Goal: Navigation & Orientation: Find specific page/section

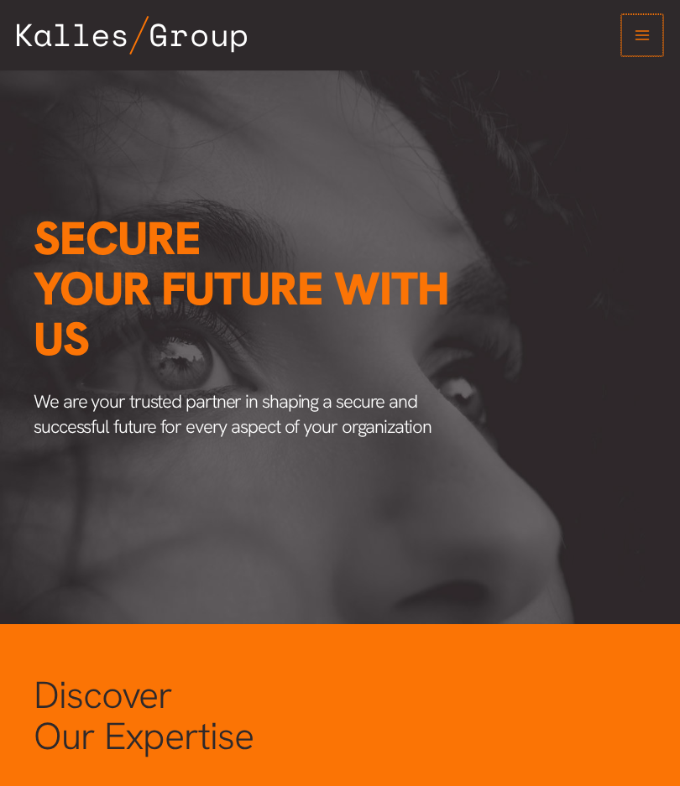
click at [635, 38] on icon "Main menu toggle" at bounding box center [641, 35] width 17 height 17
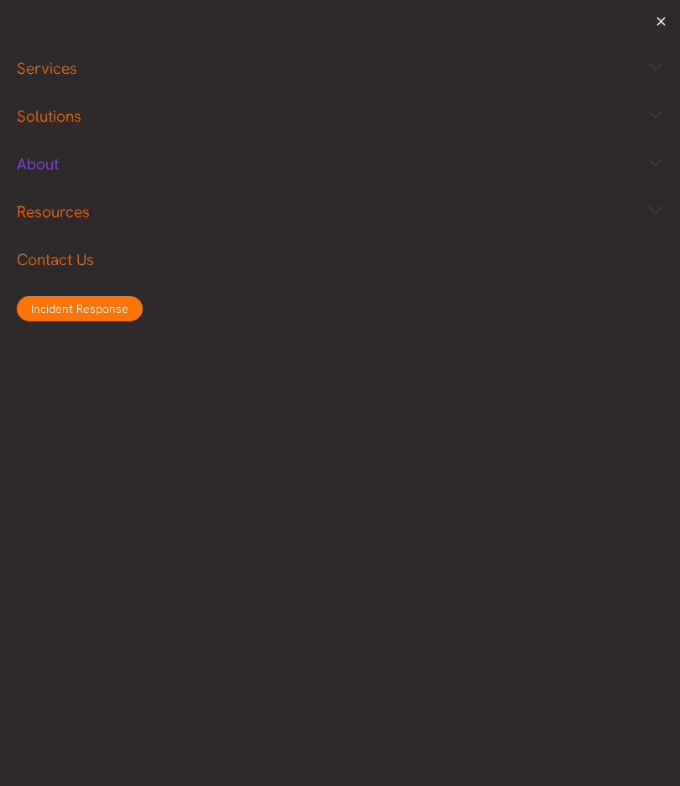
click at [53, 165] on span "About" at bounding box center [38, 164] width 42 height 21
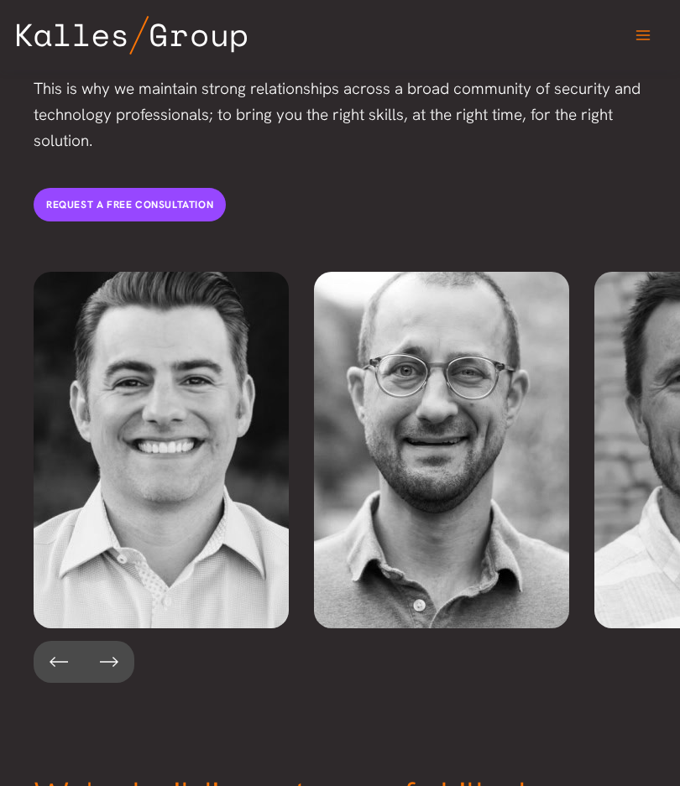
scroll to position [3104, 0]
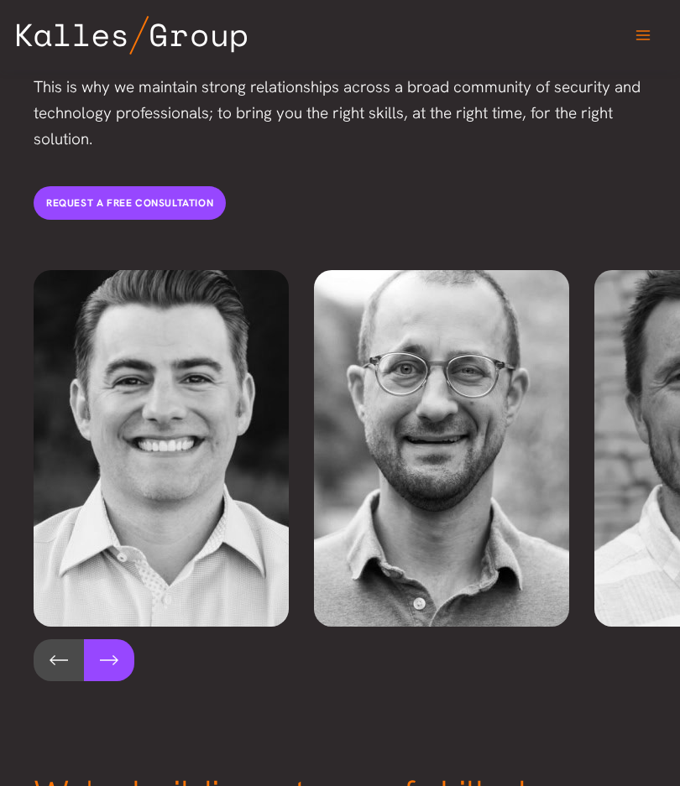
click at [110, 639] on button at bounding box center [109, 660] width 50 height 42
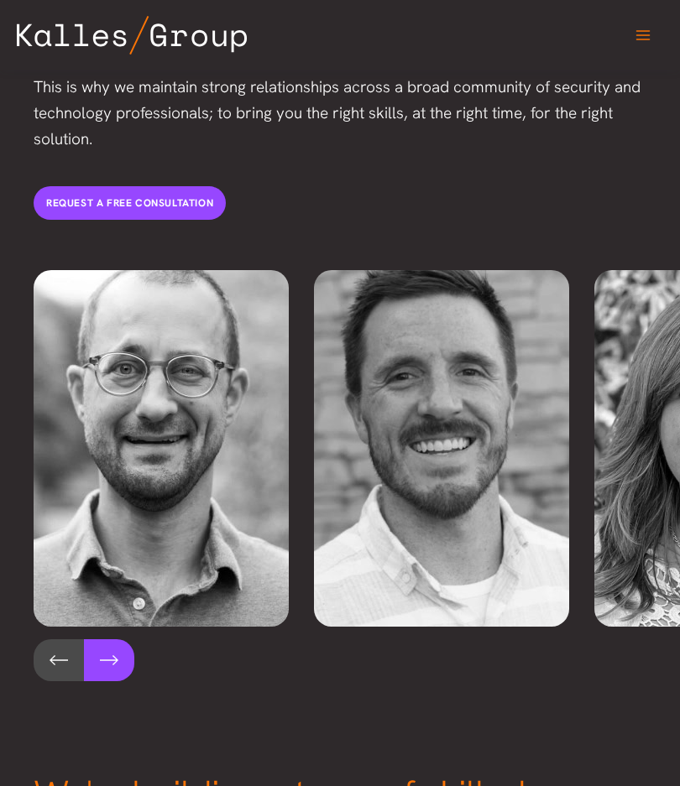
click at [110, 639] on button at bounding box center [109, 660] width 50 height 42
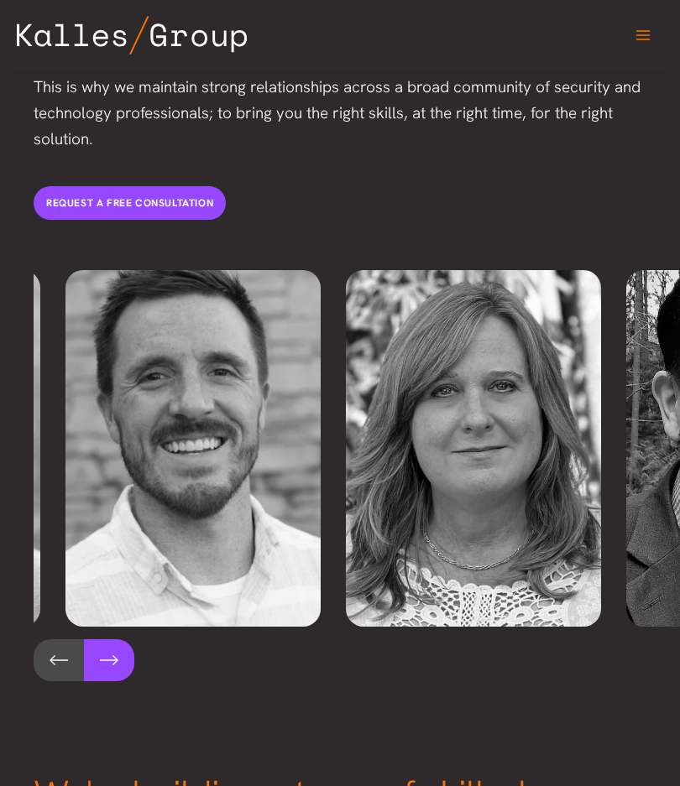
scroll to position [0, 560]
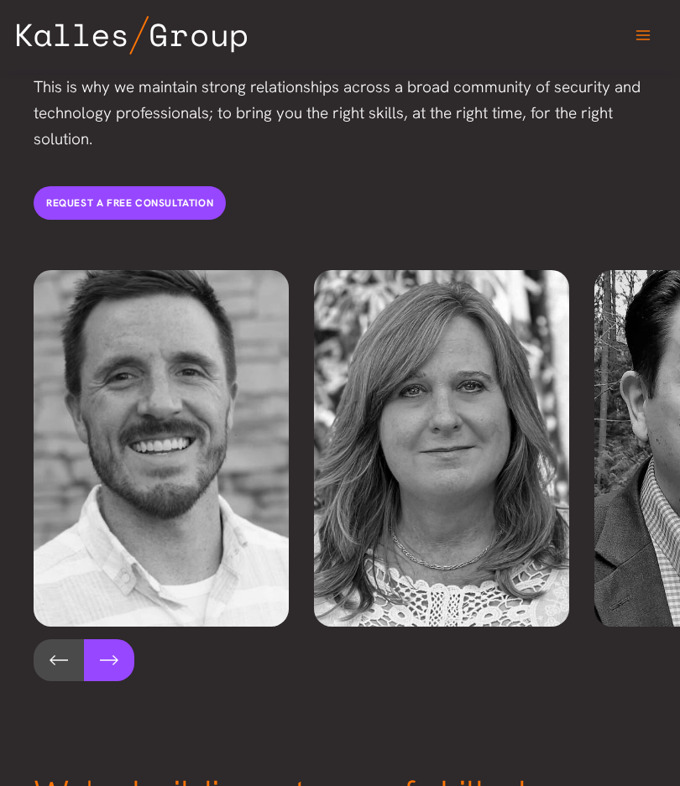
click at [115, 639] on button at bounding box center [109, 660] width 50 height 42
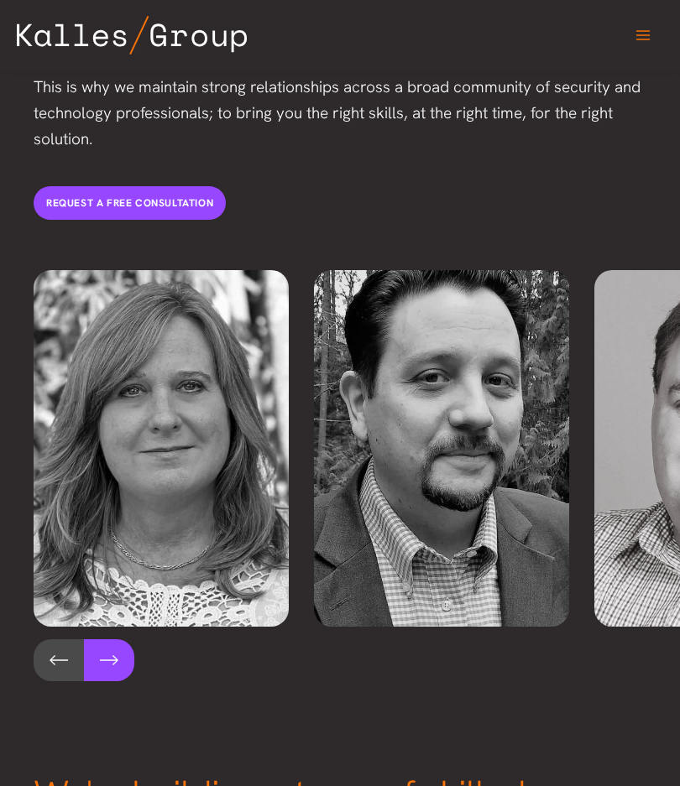
click at [115, 639] on button at bounding box center [109, 660] width 50 height 42
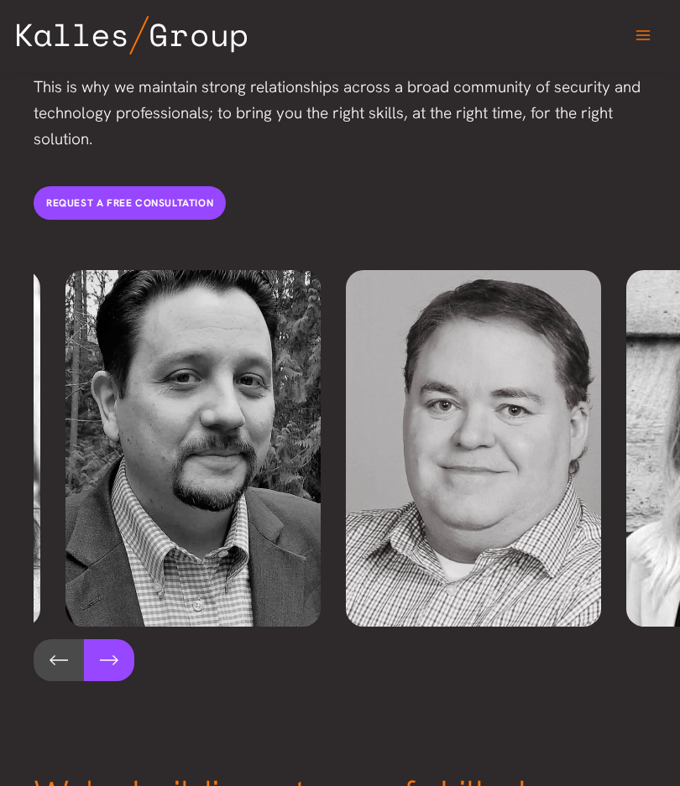
scroll to position [0, 1121]
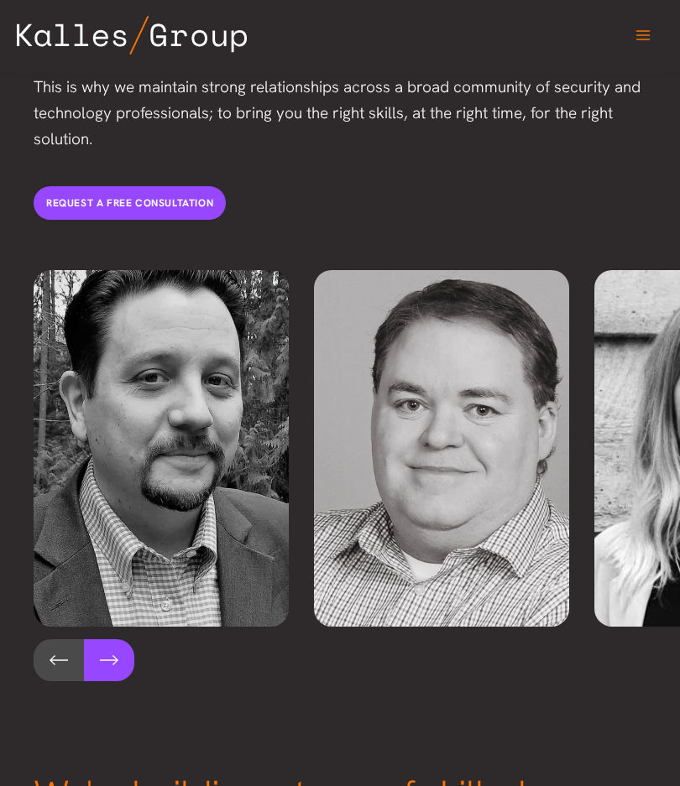
click at [107, 639] on button at bounding box center [109, 660] width 50 height 42
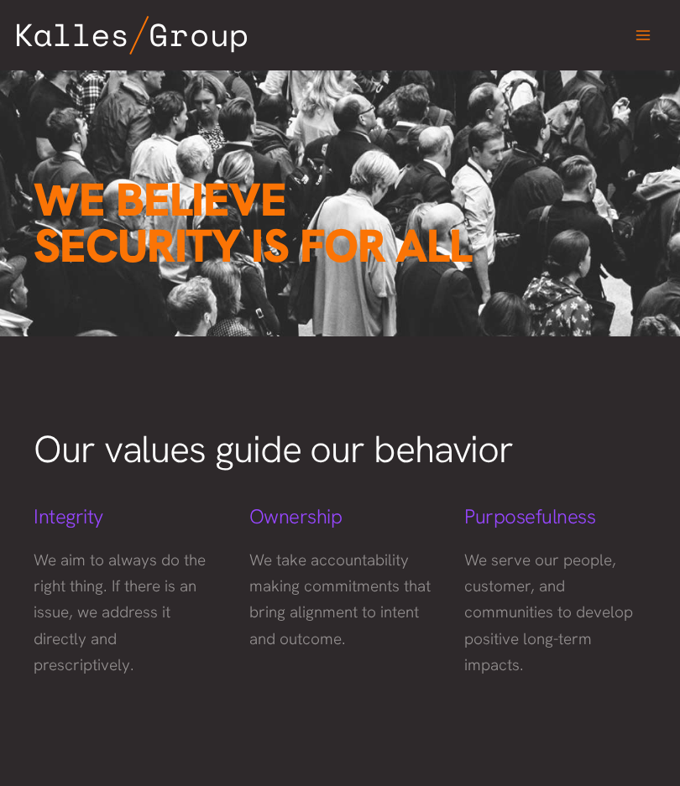
scroll to position [0, 0]
